Goal: Check status

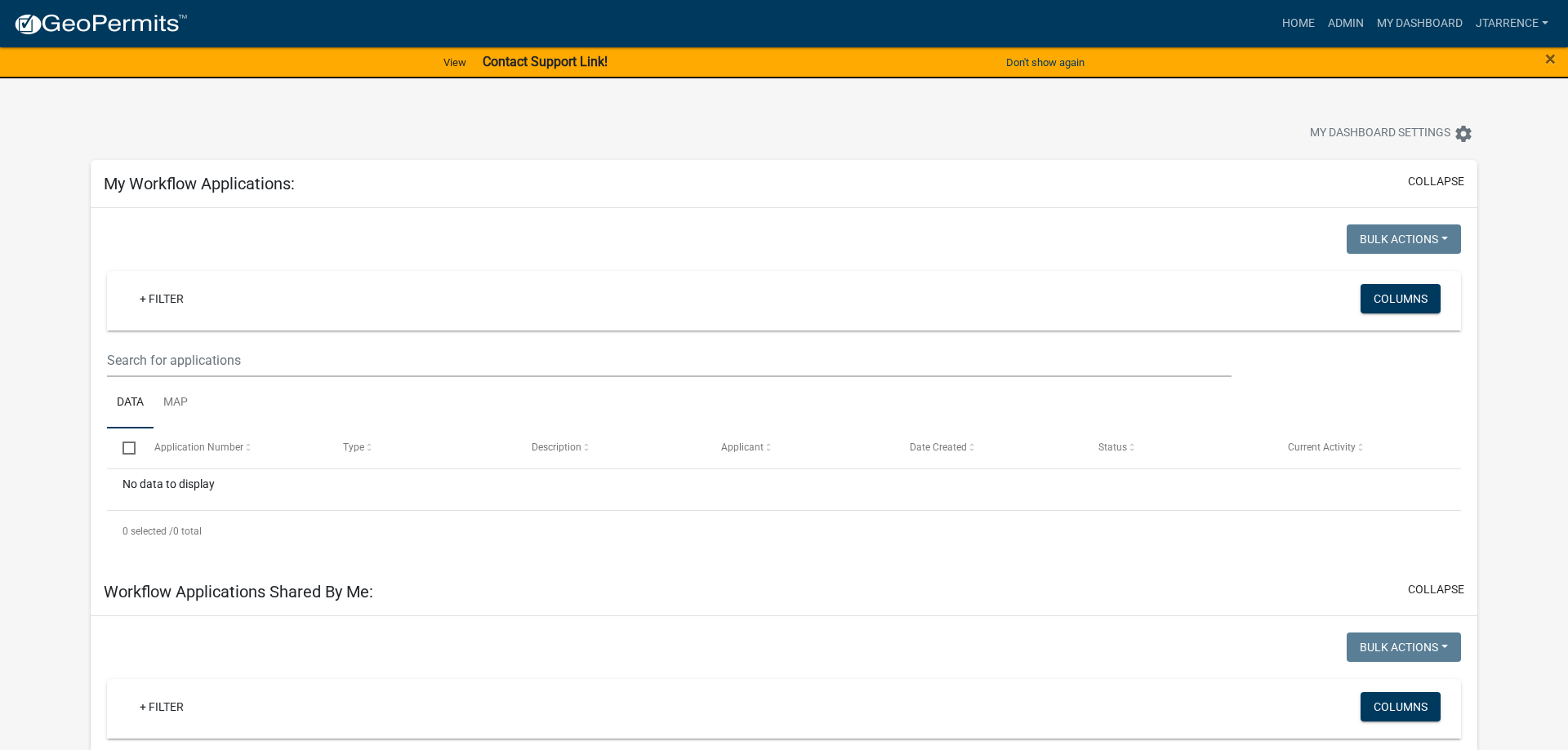
select select "3: 100"
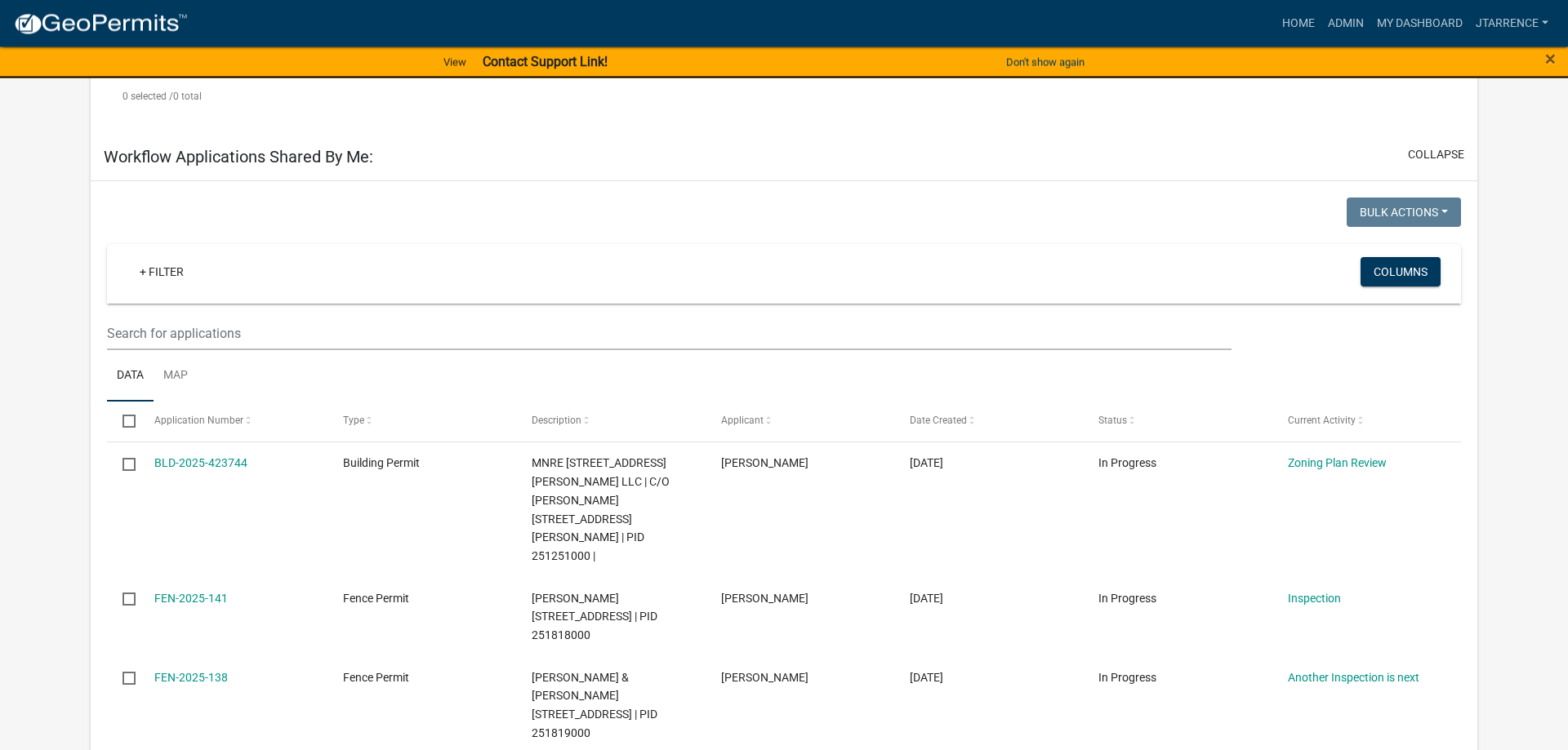
scroll to position [333, 0]
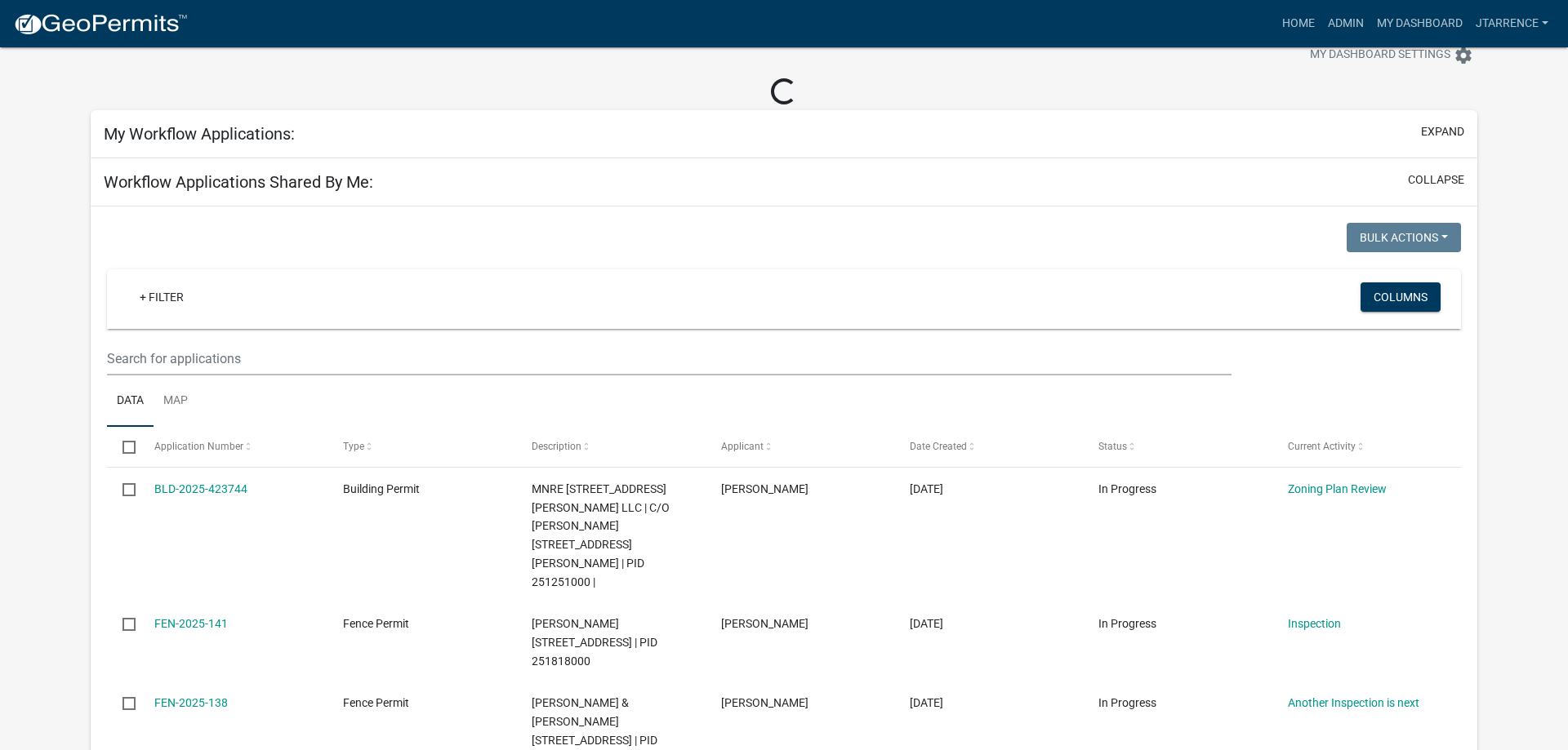
scroll to position [380, 0]
select select "3: 100"
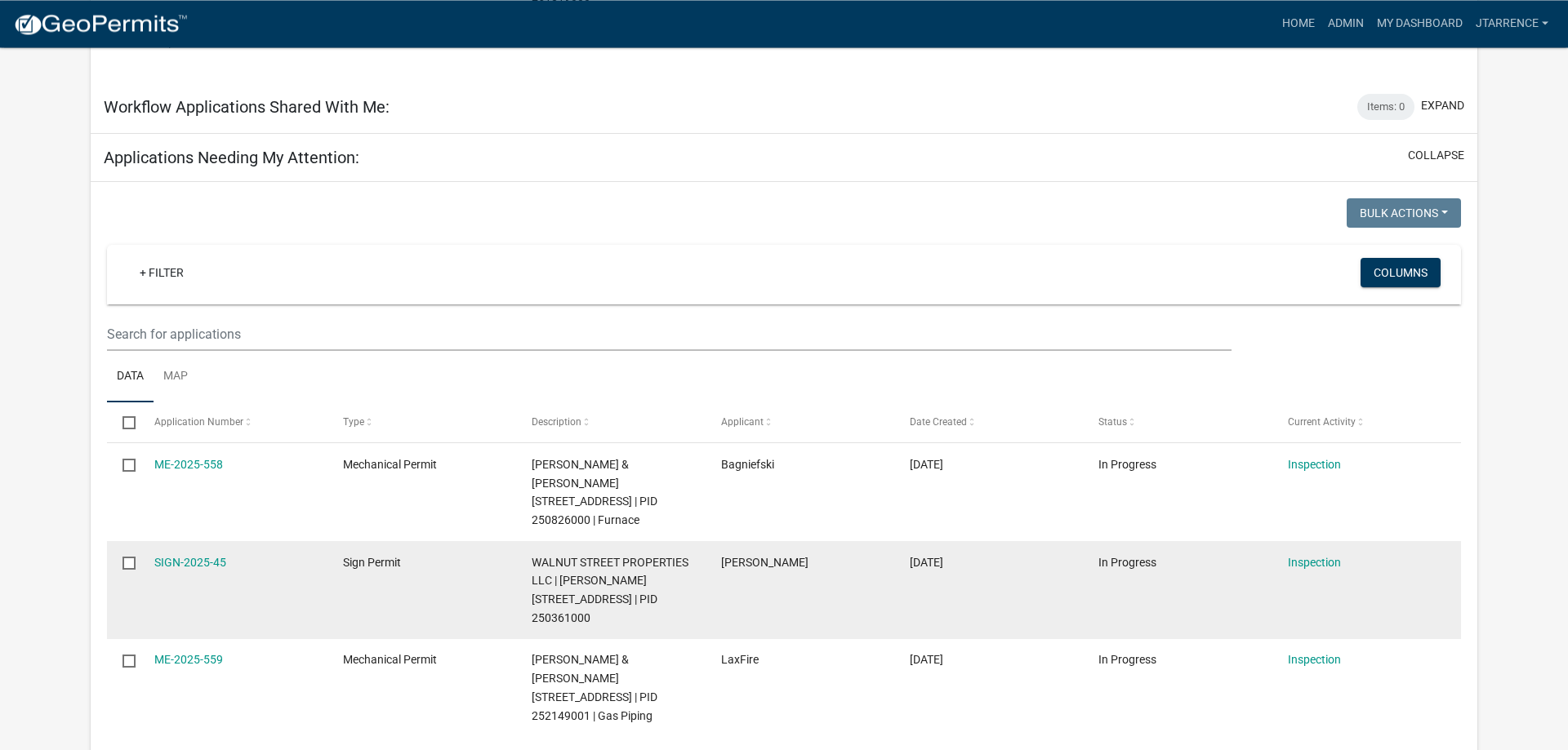
scroll to position [797, 0]
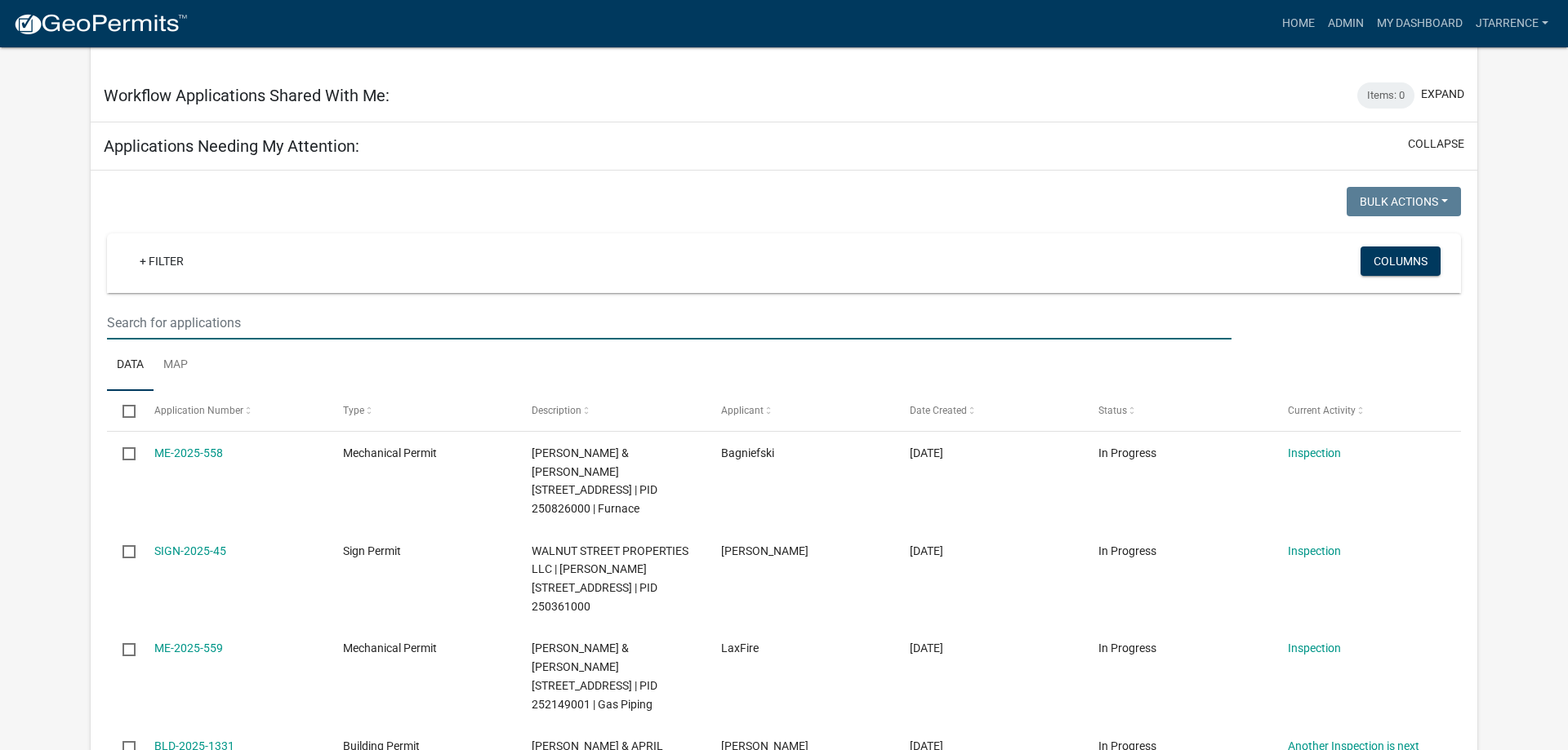
click at [413, 306] on input "text" at bounding box center [669, 322] width 1125 height 33
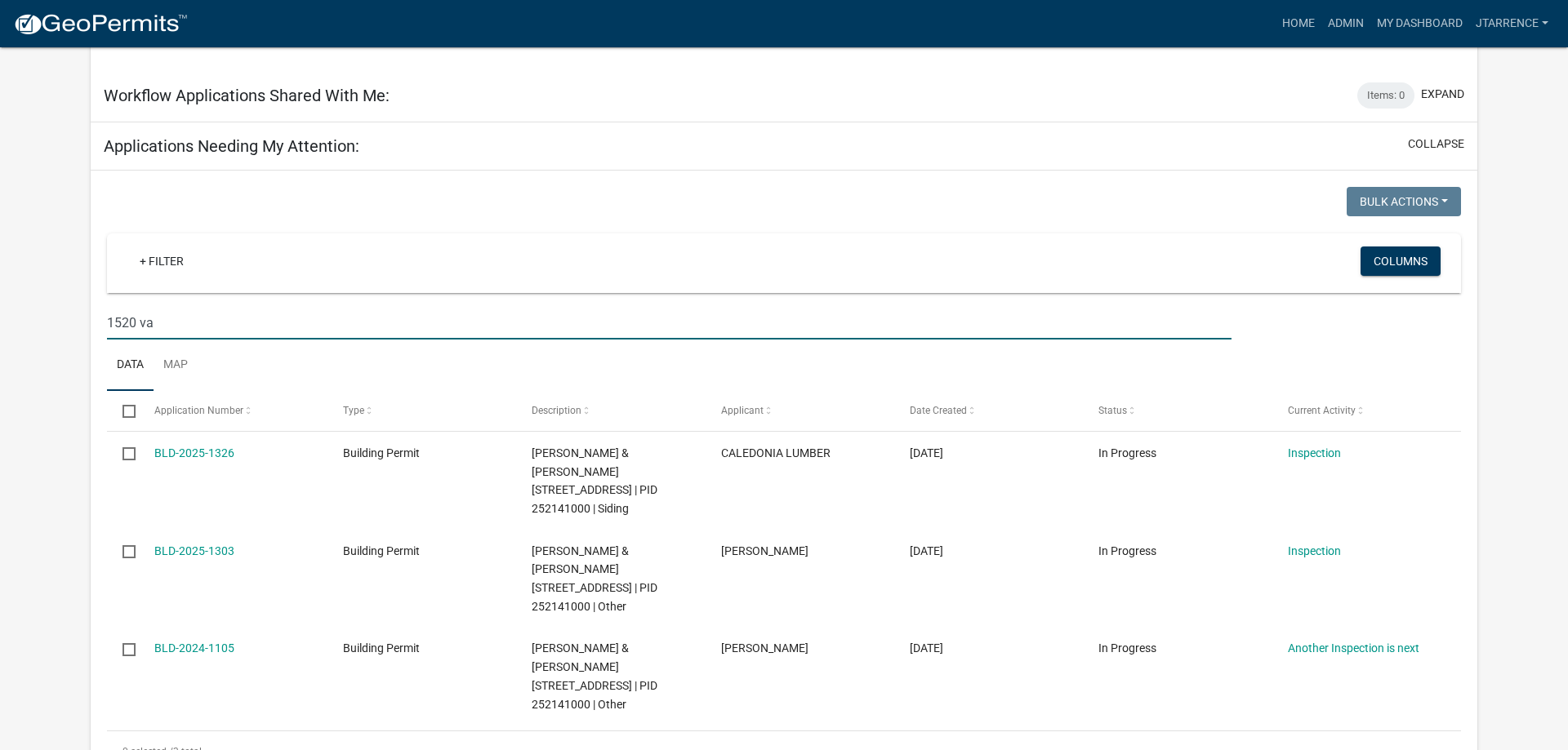
type input "1520 va"
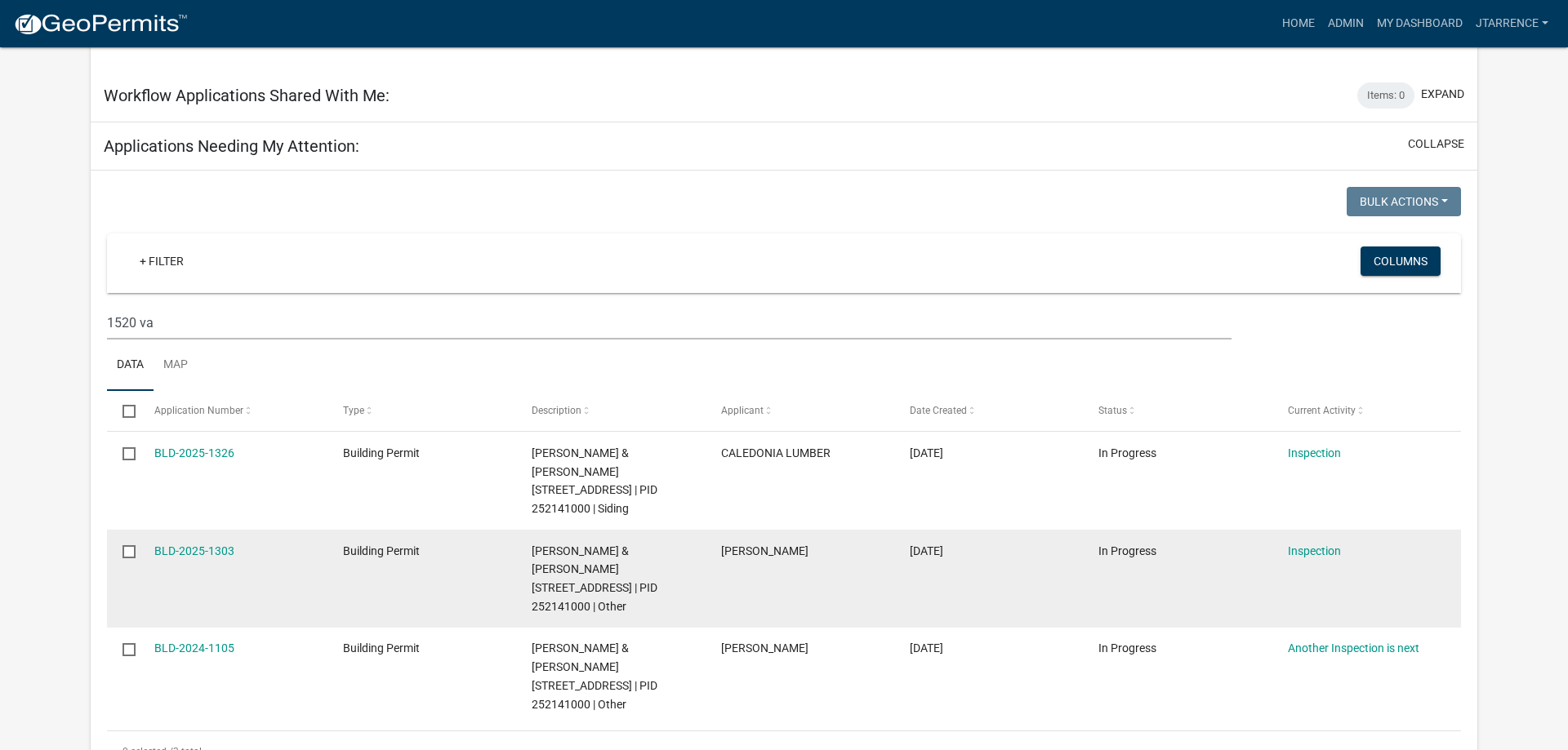
click at [192, 529] on datatable-body-cell "BLD-2025-1303" at bounding box center [232, 578] width 188 height 98
click at [201, 545] on link "BLD-2025-1303" at bounding box center [194, 551] width 80 height 13
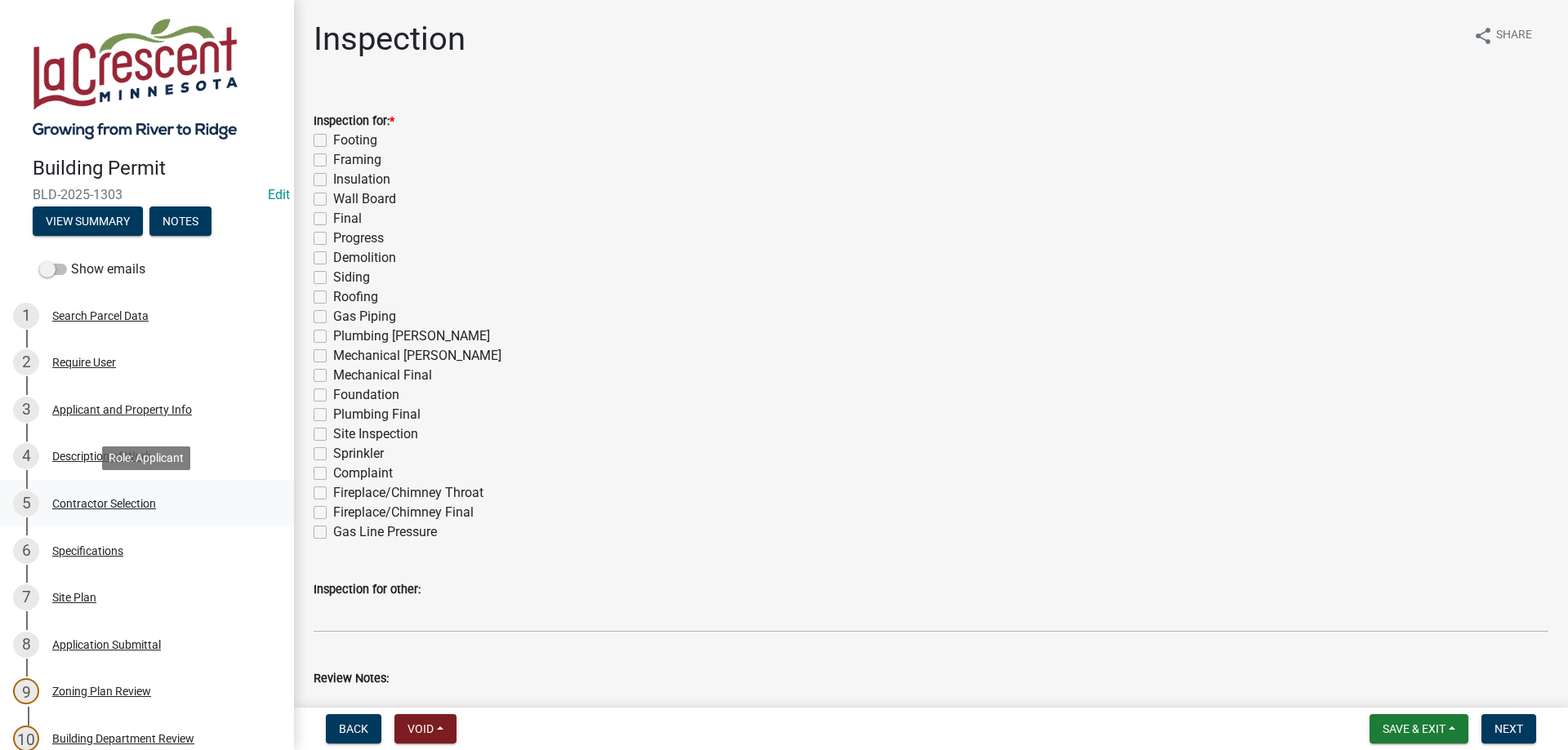
click at [84, 498] on div "Contractor Selection" at bounding box center [104, 503] width 104 height 12
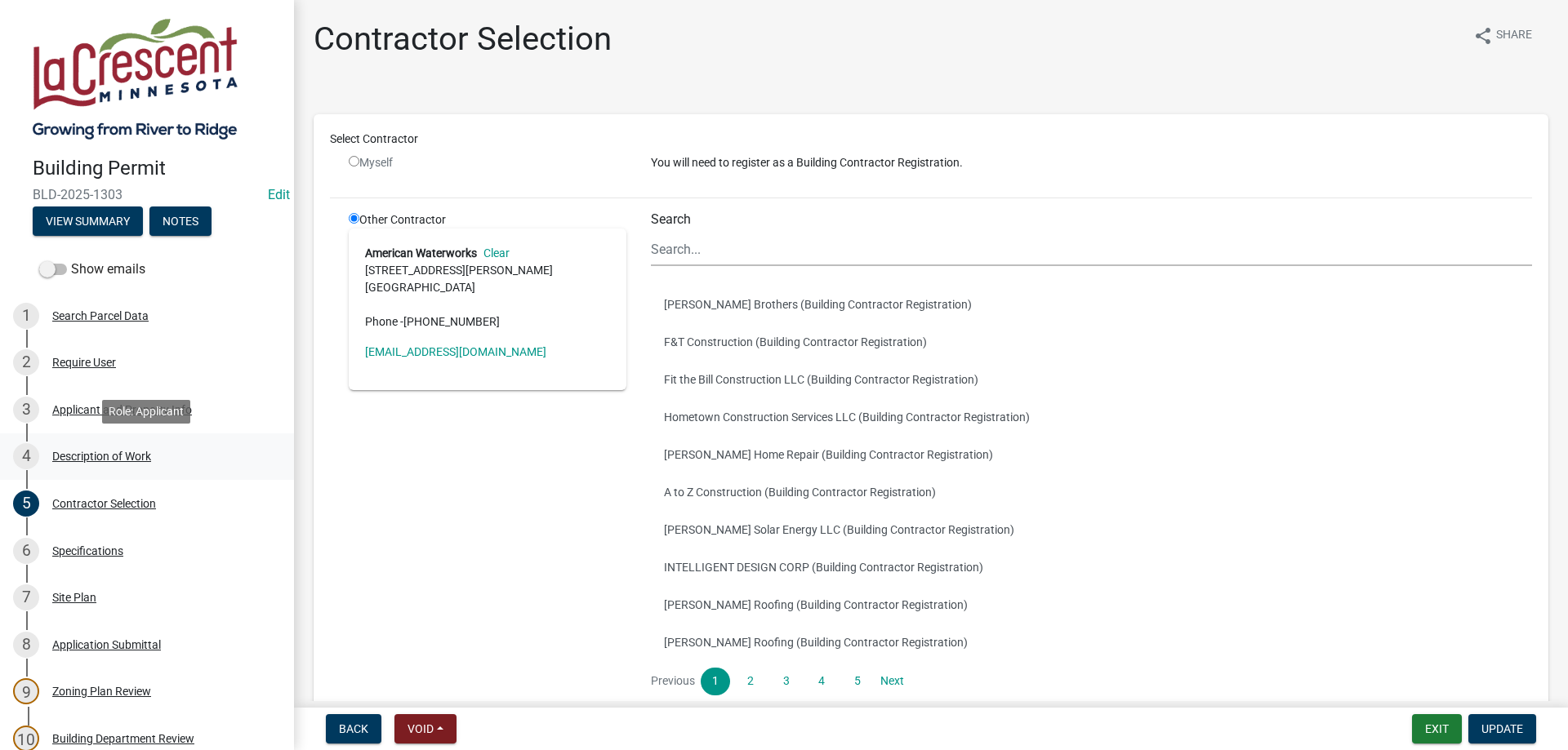
click at [96, 459] on div "Description of Work" at bounding box center [101, 456] width 99 height 12
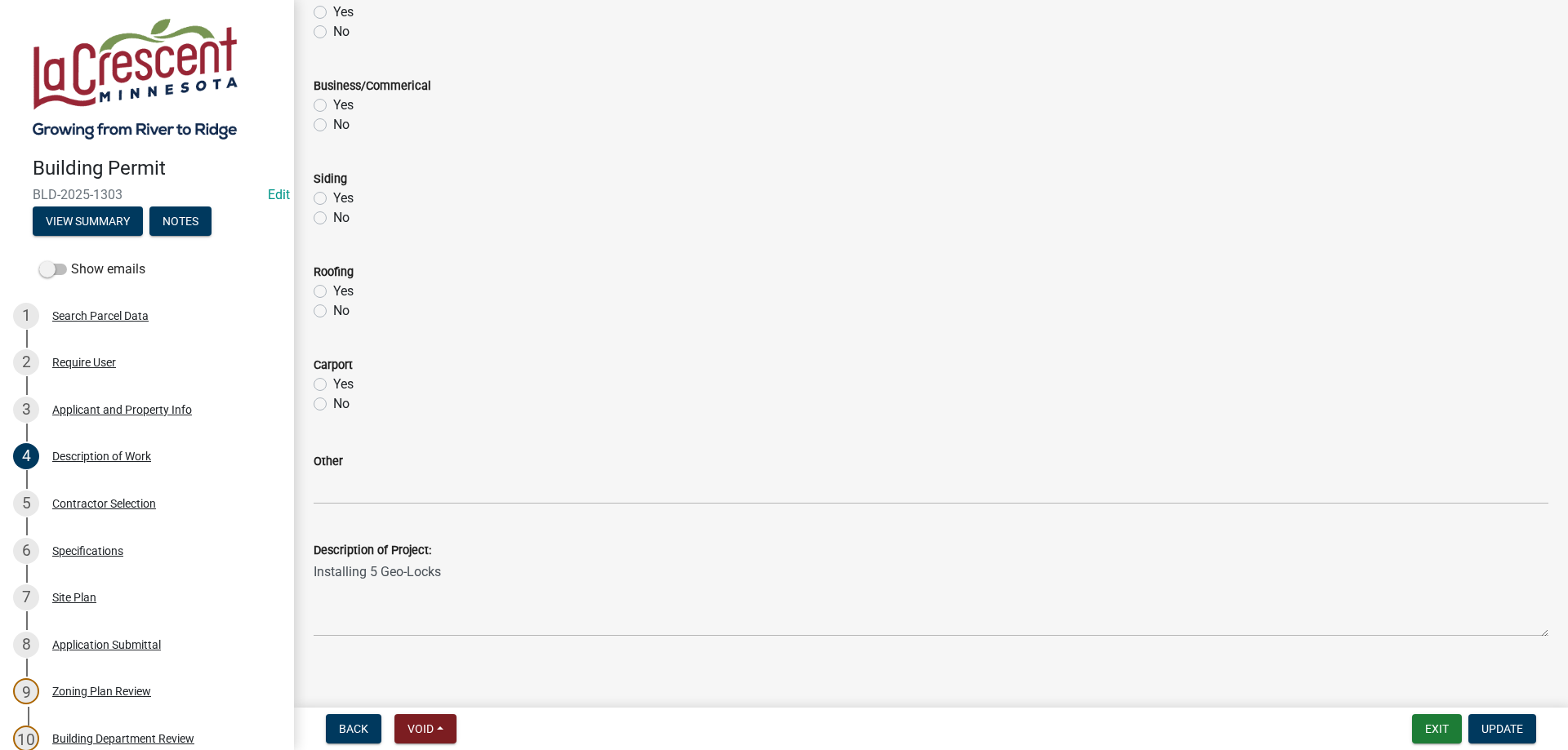
scroll to position [664, 0]
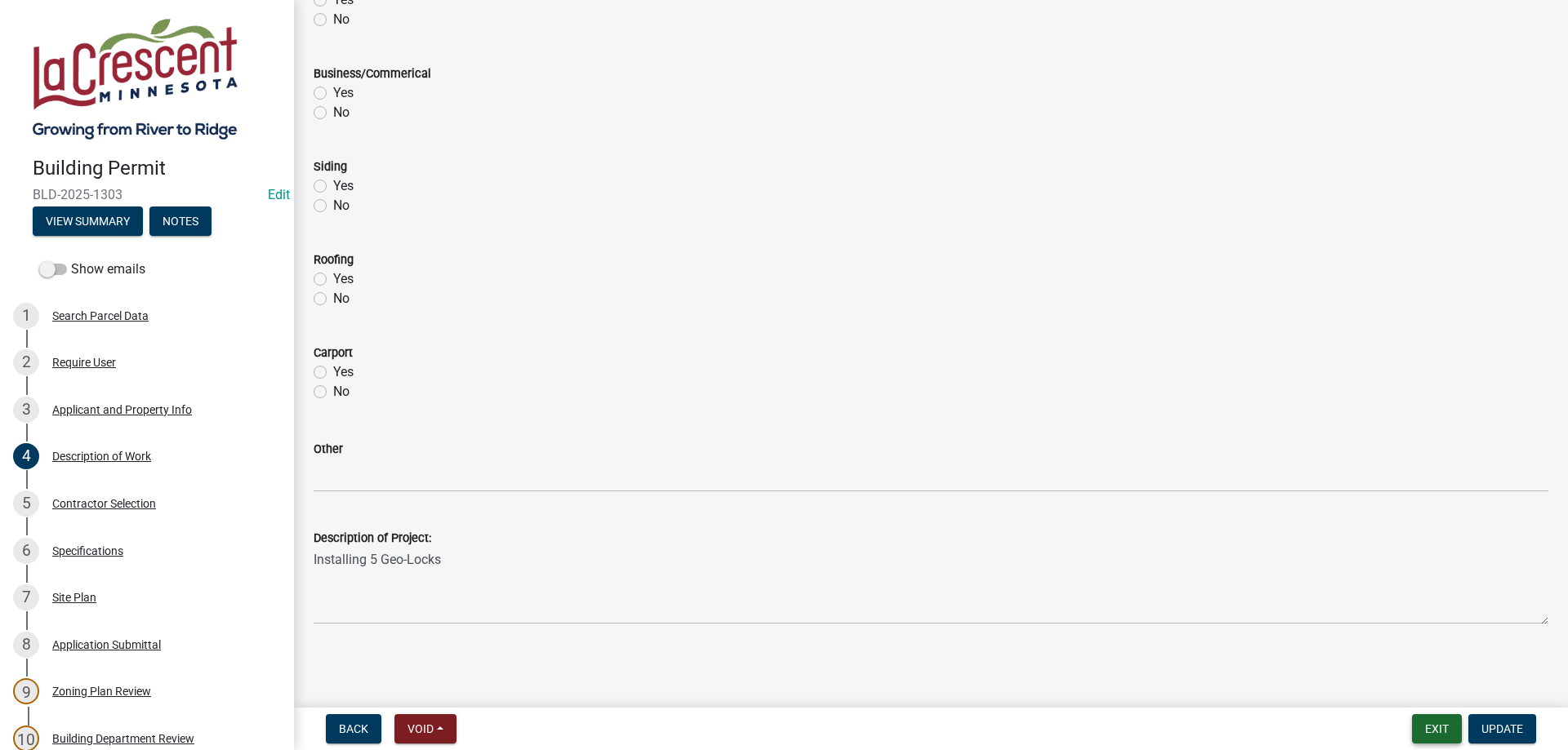
click at [1433, 731] on button "Exit" at bounding box center [1436, 728] width 49 height 30
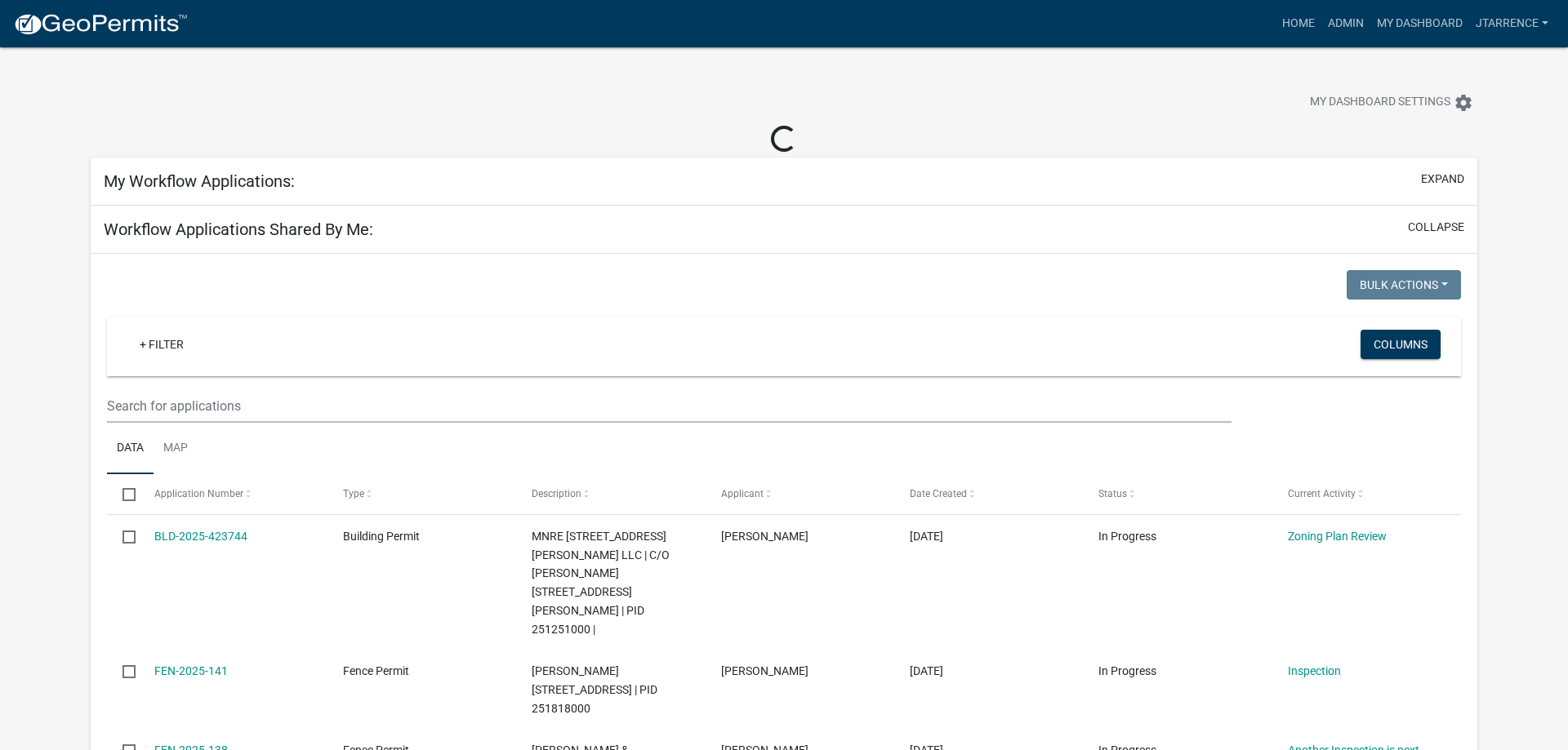
select select "3: 100"
